Goal: Find specific page/section: Find specific page/section

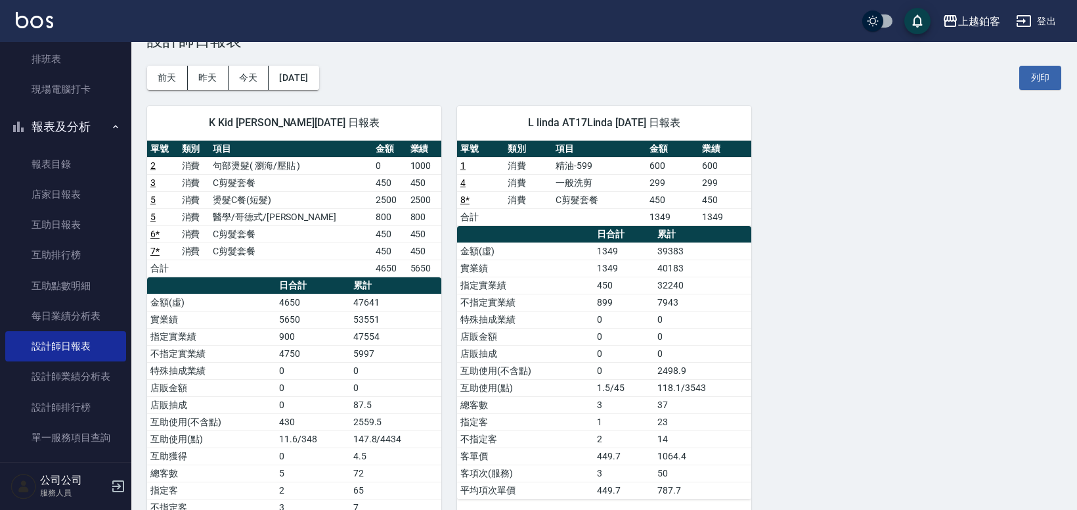
scroll to position [54, 0]
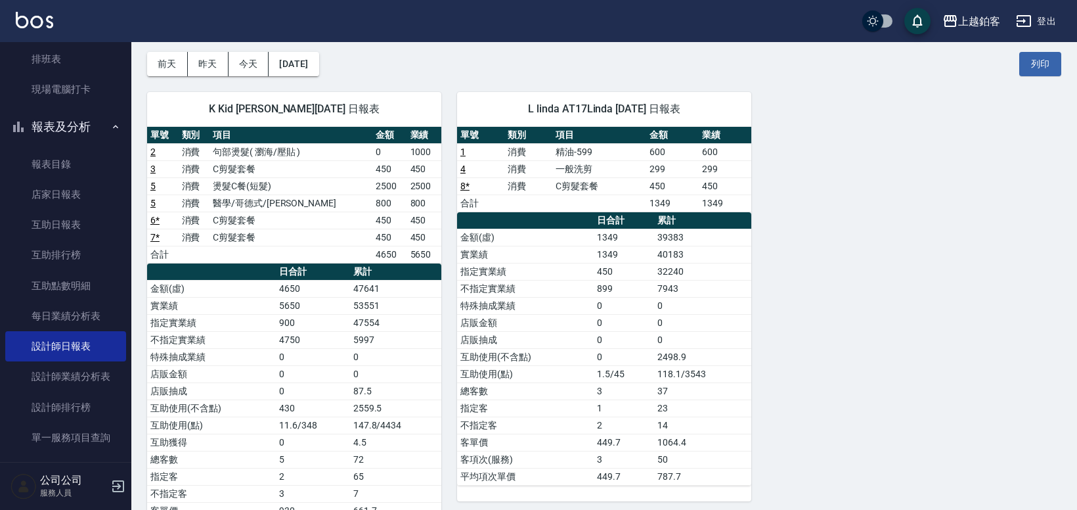
click at [576, 405] on td "指定客" at bounding box center [525, 407] width 137 height 17
click at [98, 166] on link "報表目錄" at bounding box center [65, 164] width 121 height 30
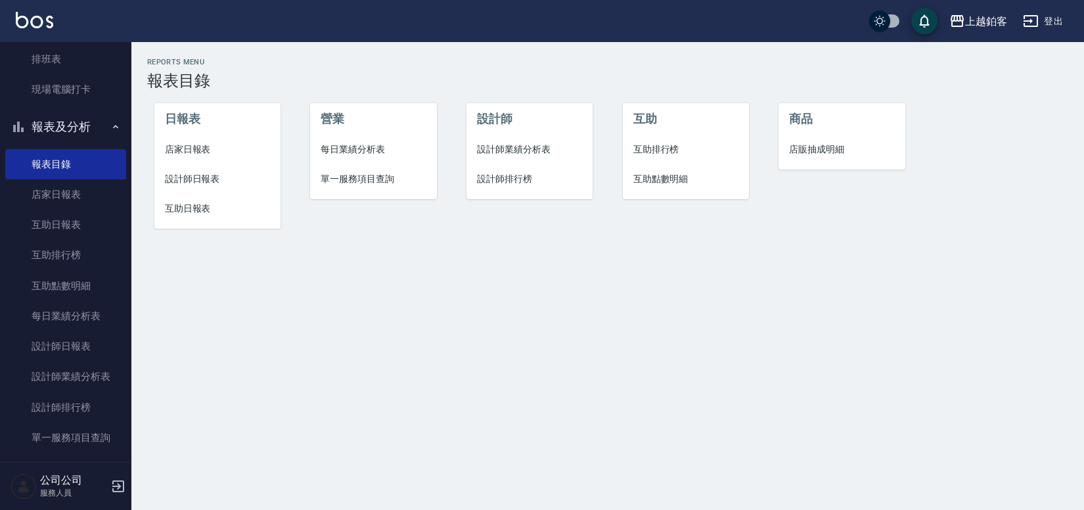
click at [828, 161] on li "店販抽成明細" at bounding box center [842, 150] width 126 height 30
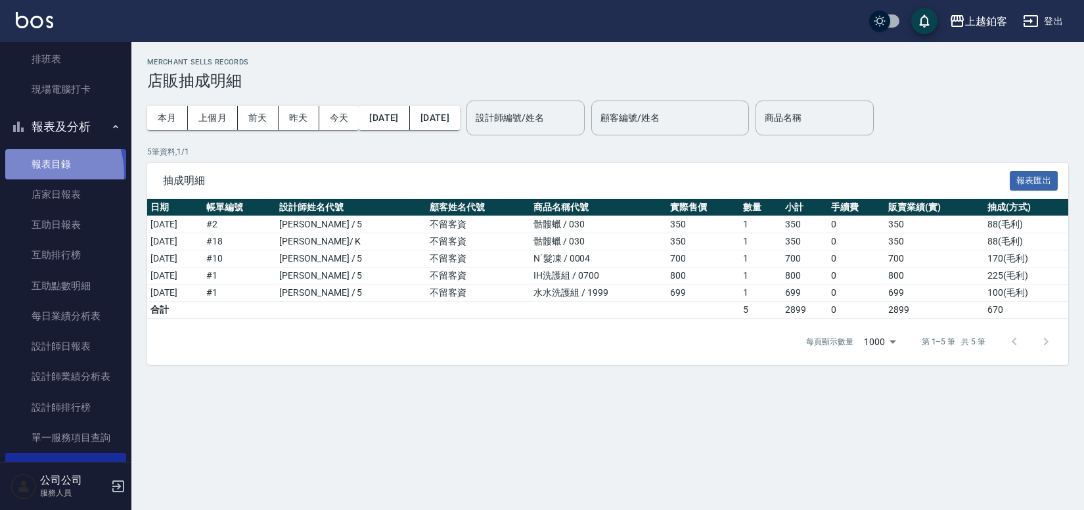
click at [32, 174] on link "報表目錄" at bounding box center [65, 164] width 121 height 30
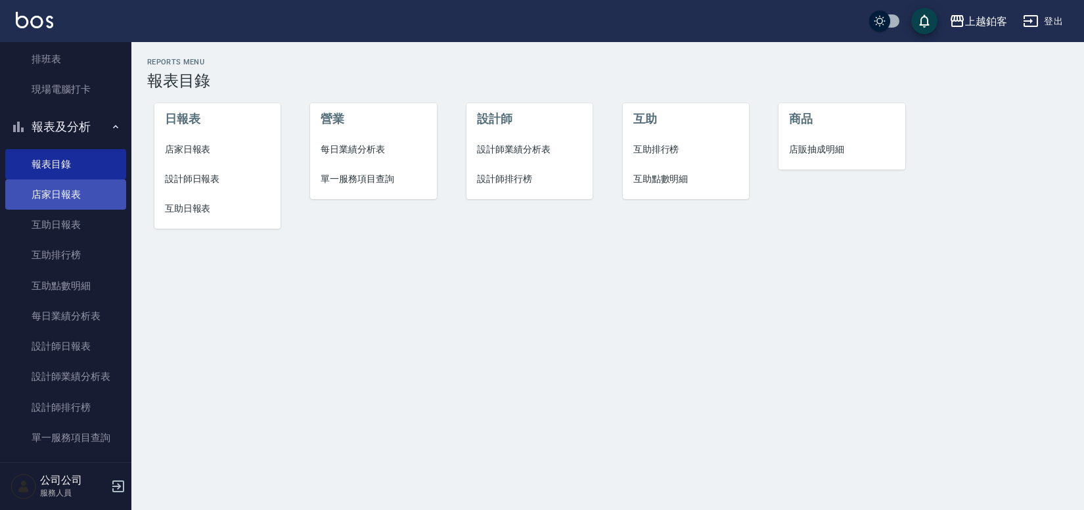
click at [30, 190] on link "店家日報表" at bounding box center [65, 194] width 121 height 30
